Goal: Navigation & Orientation: Find specific page/section

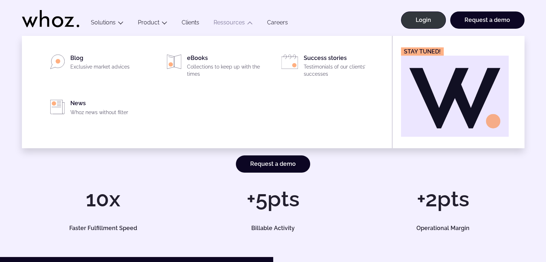
click at [247, 23] on icon "Main" at bounding box center [250, 23] width 6 height 6
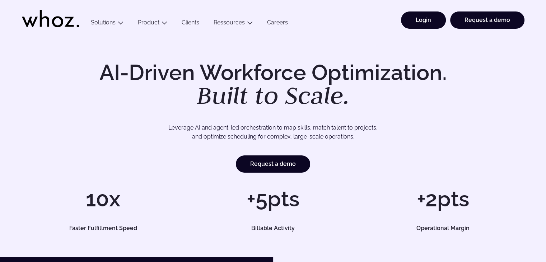
click at [416, 16] on link "Login" at bounding box center [423, 19] width 45 height 17
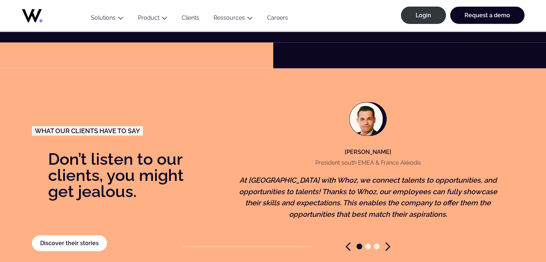
scroll to position [1491, 0]
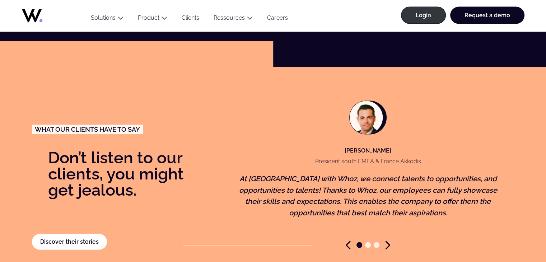
click at [311, 115] on figcaption "Yves-Marie Boissonnet President south EMEA & France Akkodis" at bounding box center [368, 134] width 117 height 67
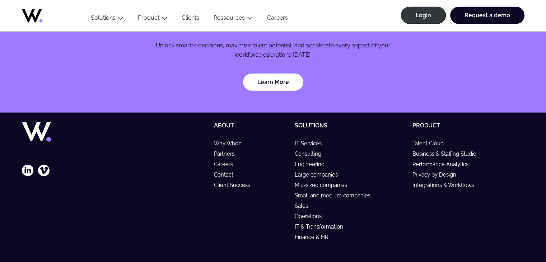
scroll to position [2160, 0]
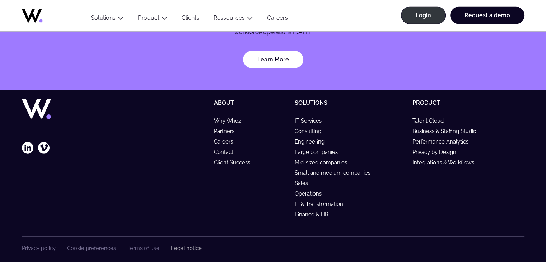
click at [178, 245] on link "Legal notice" at bounding box center [186, 248] width 31 height 6
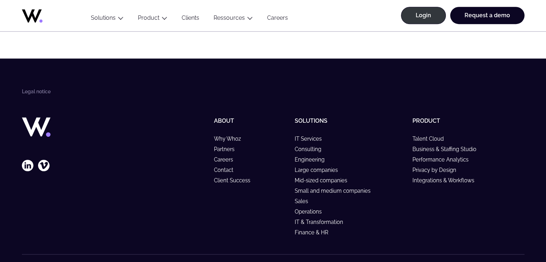
scroll to position [428, 0]
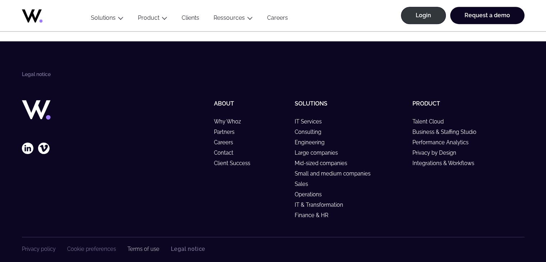
click at [143, 246] on link "Terms of use" at bounding box center [144, 249] width 32 height 6
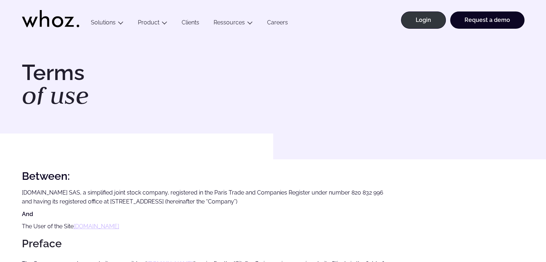
click at [176, 205] on p "[DOMAIN_NAME] SAS, a simplified joint stock company, registered in the Paris Tr…" at bounding box center [206, 197] width 368 height 18
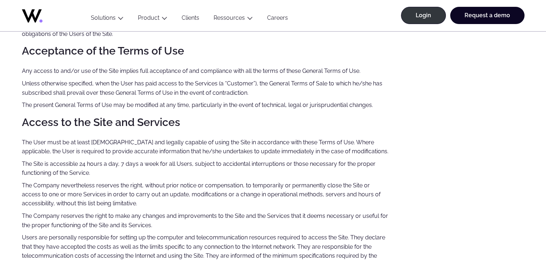
scroll to position [266, 0]
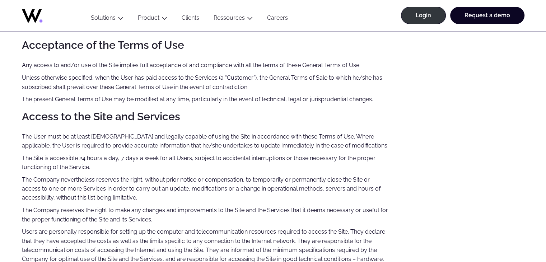
click at [27, 15] on icon at bounding box center [32, 15] width 20 height 13
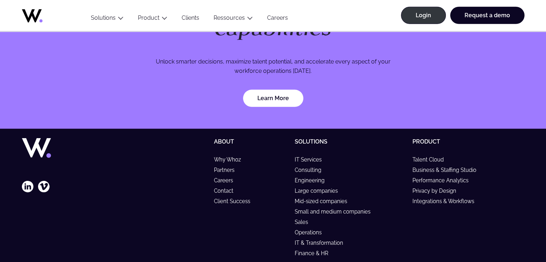
scroll to position [2160, 0]
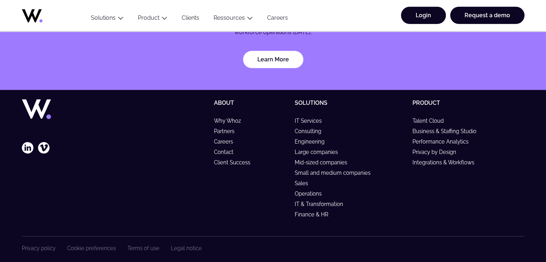
click at [430, 10] on link "Login" at bounding box center [423, 15] width 45 height 17
